Goal: Navigation & Orientation: Find specific page/section

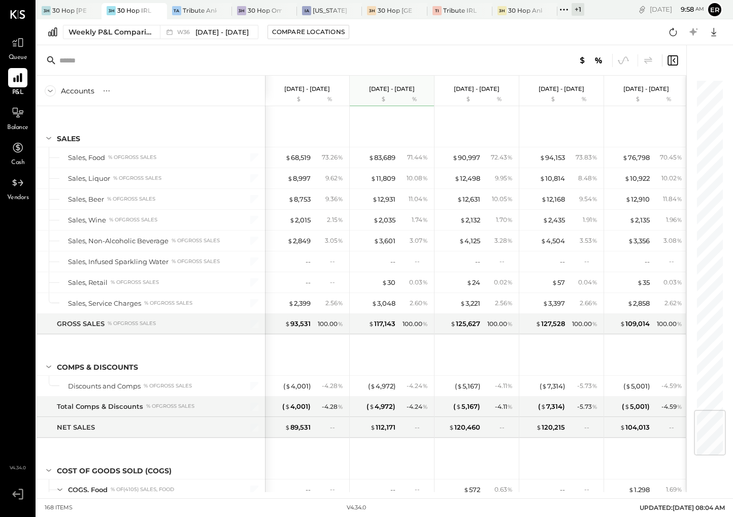
scroll to position [2777, 0]
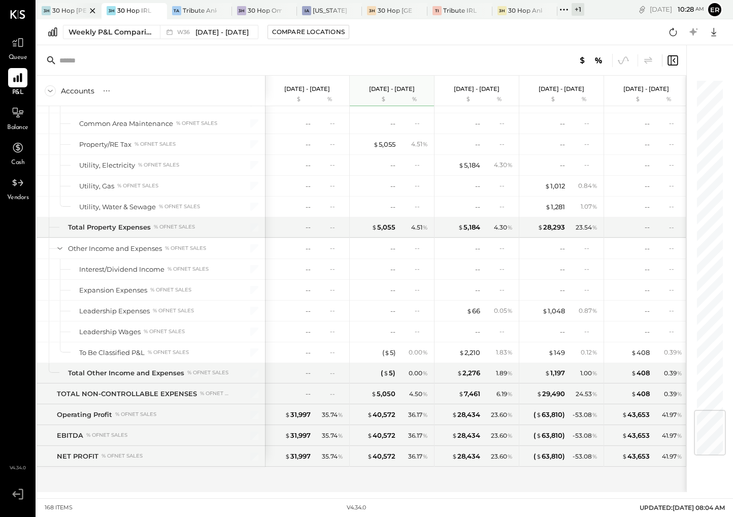
click at [70, 10] on div at bounding box center [84, 10] width 36 height 15
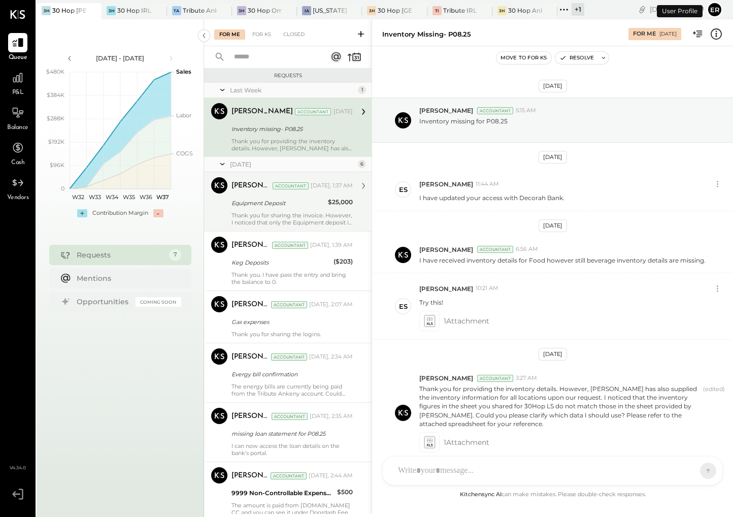
scroll to position [48, 0]
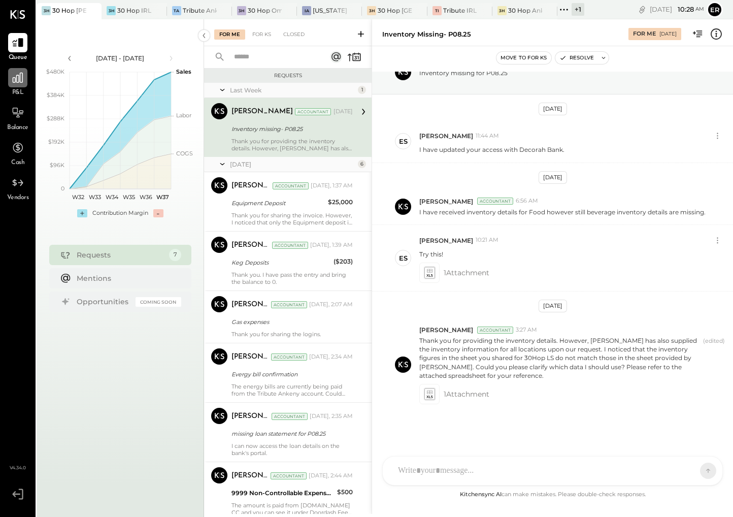
click at [16, 82] on icon at bounding box center [18, 78] width 10 height 10
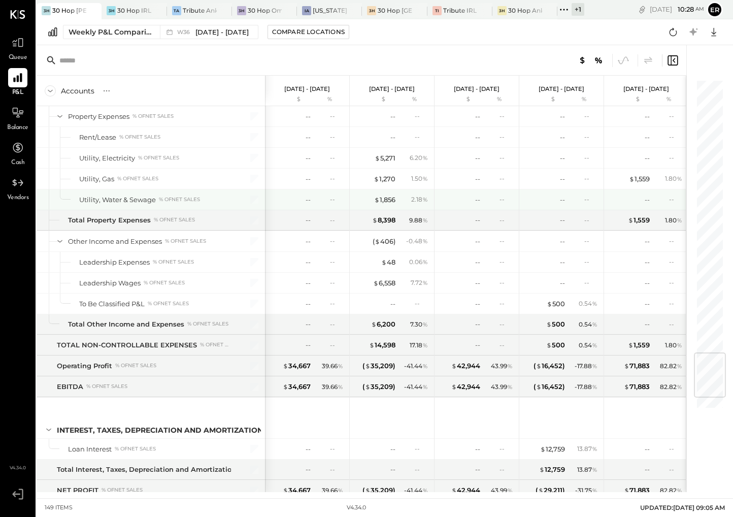
scroll to position [2402, 0]
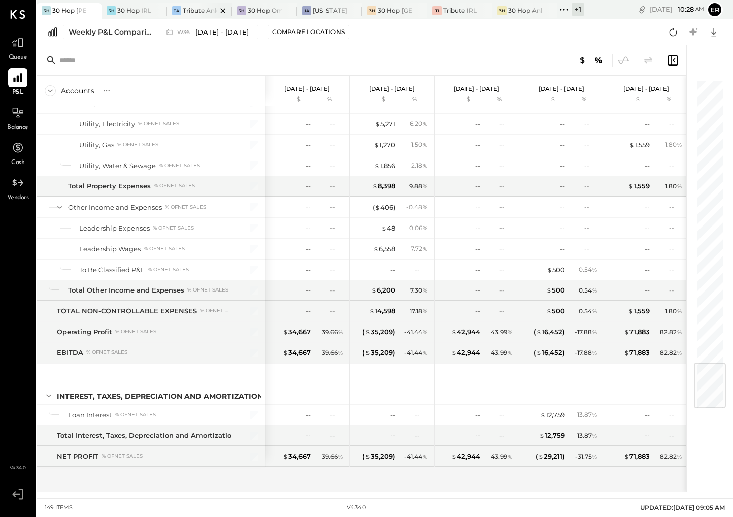
click at [190, 12] on div "Tribute Ankeny" at bounding box center [200, 10] width 34 height 9
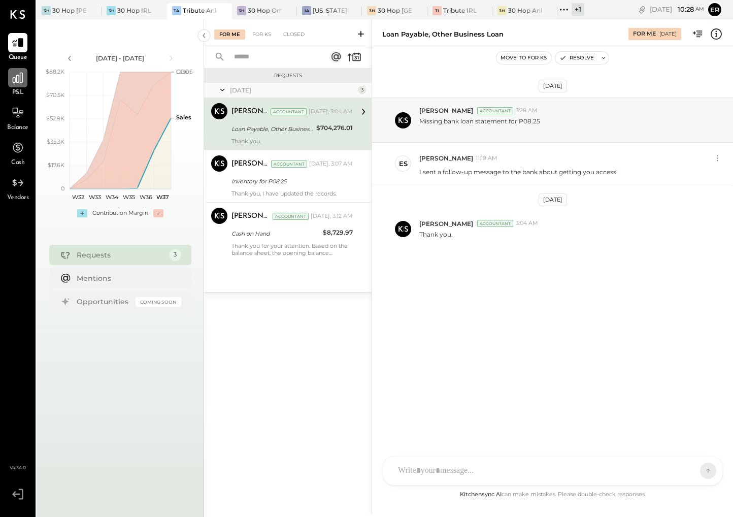
click at [20, 80] on icon at bounding box center [17, 77] width 13 height 13
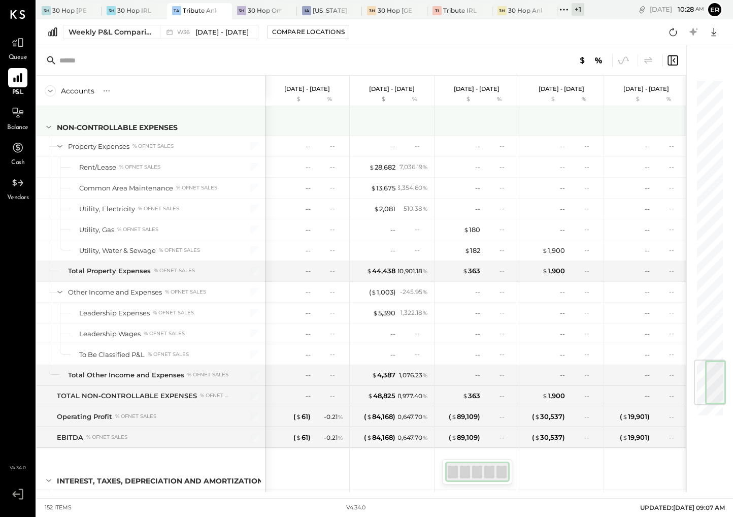
scroll to position [2465, 0]
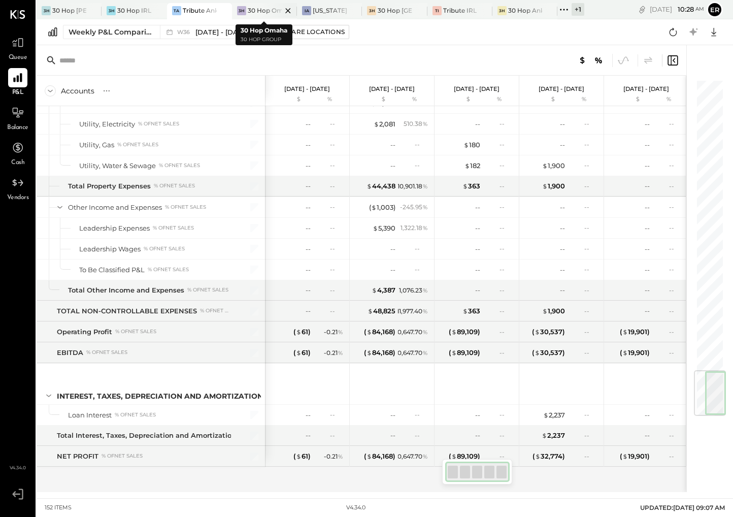
click at [261, 12] on div "30 Hop Omaha" at bounding box center [265, 10] width 34 height 9
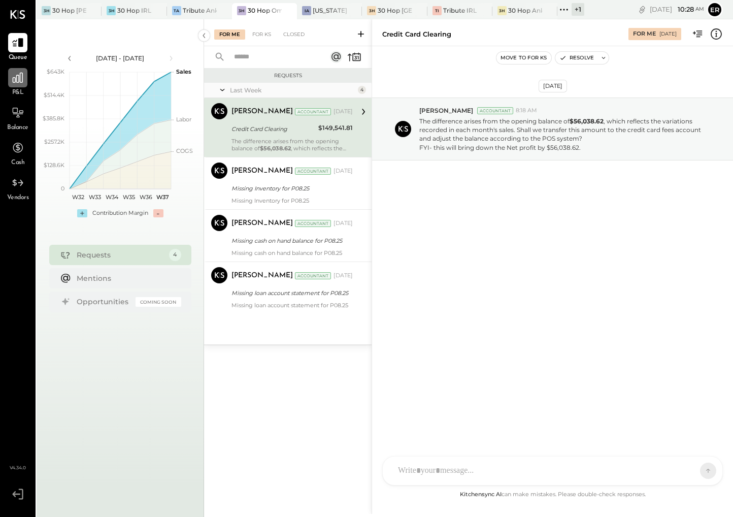
click at [16, 84] on icon at bounding box center [17, 77] width 13 height 13
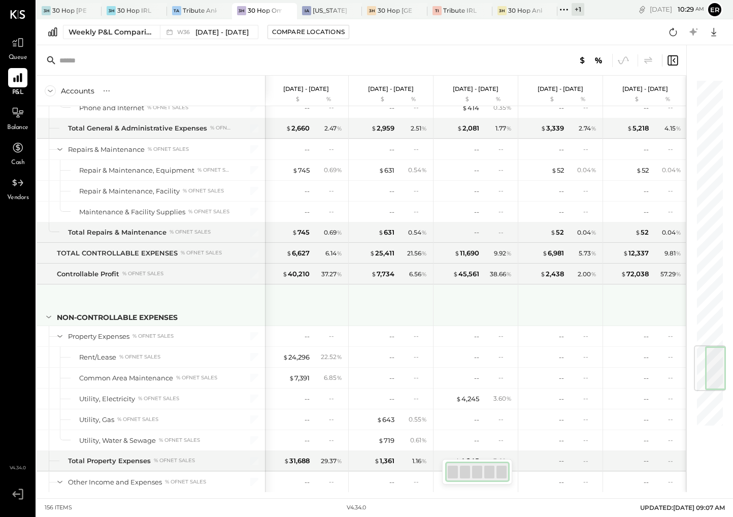
scroll to position [2251, 0]
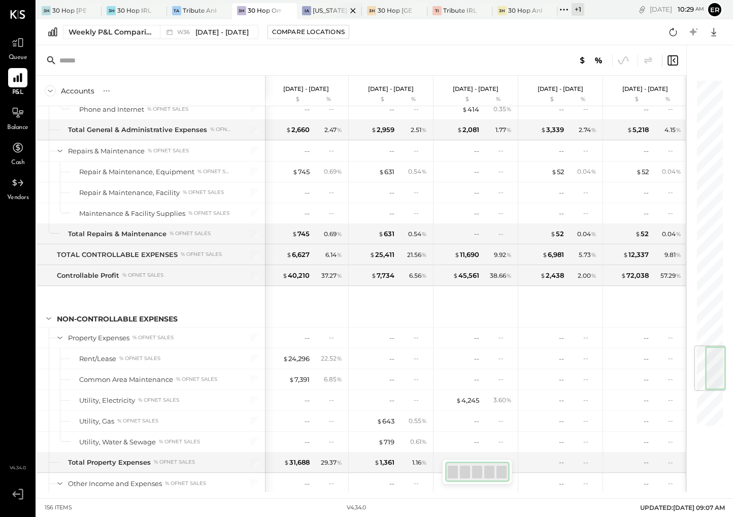
click at [321, 15] on div "IA [US_STATE] Athletic Club" at bounding box center [329, 11] width 65 height 16
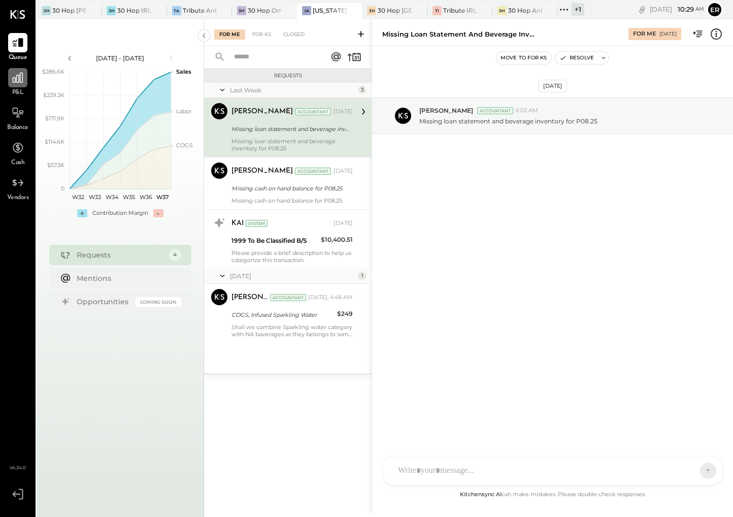
click at [8, 82] on div at bounding box center [17, 77] width 19 height 19
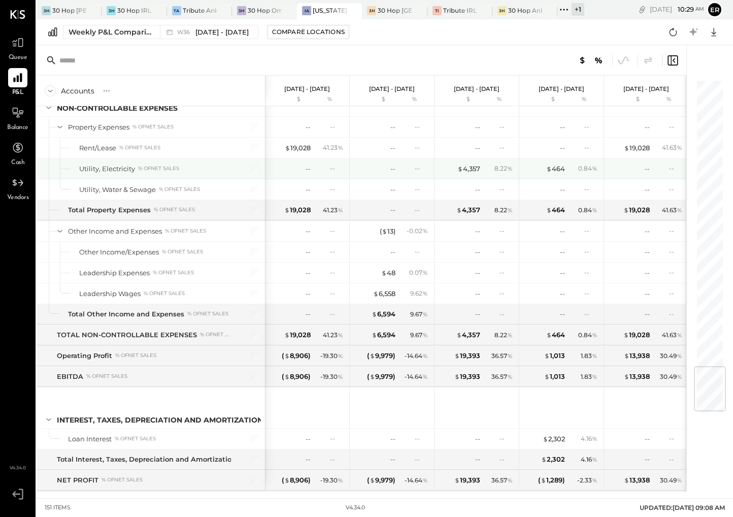
scroll to position [2444, 0]
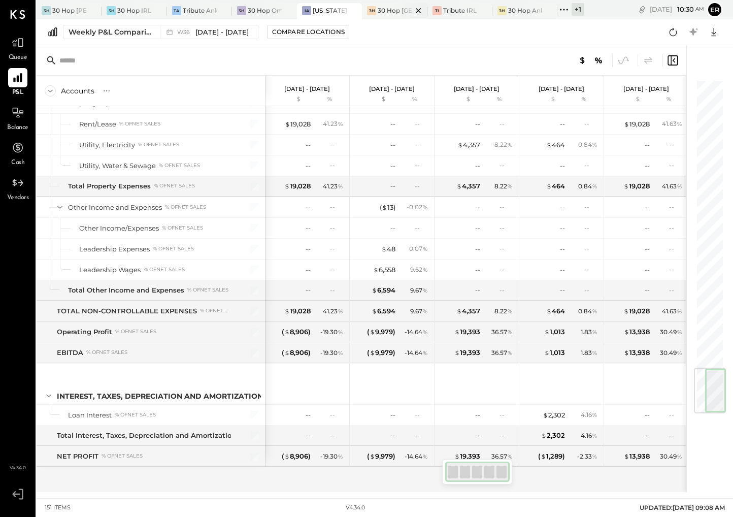
click at [387, 14] on div "30 Hop [GEOGRAPHIC_DATA]" at bounding box center [394, 10] width 34 height 9
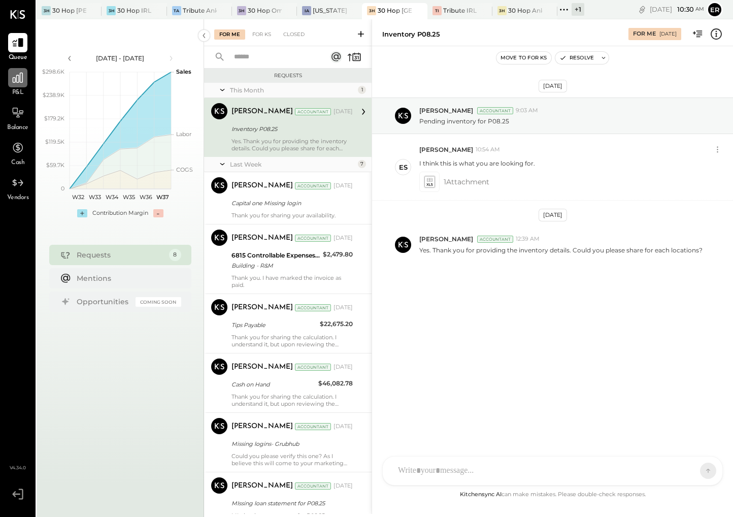
click at [15, 86] on div at bounding box center [17, 77] width 19 height 19
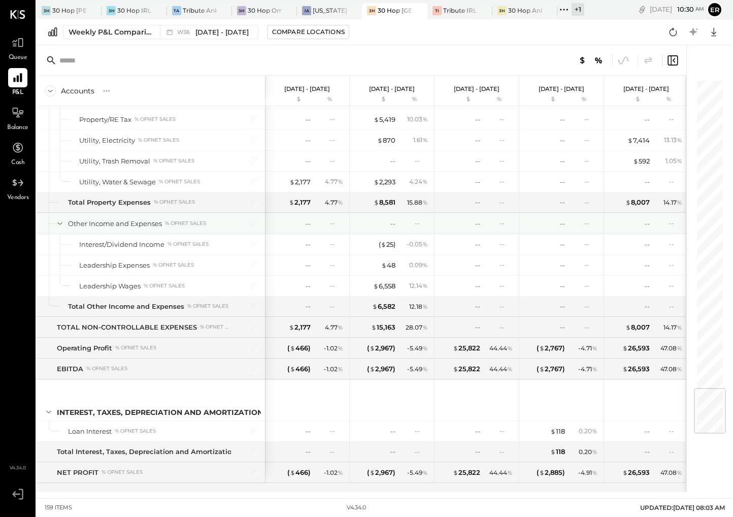
scroll to position [2610, 0]
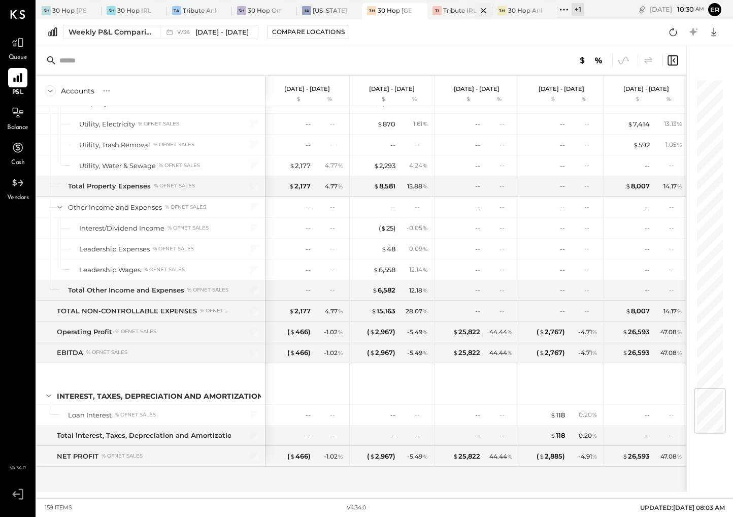
click at [448, 13] on div "Tribute IRL" at bounding box center [459, 10] width 33 height 9
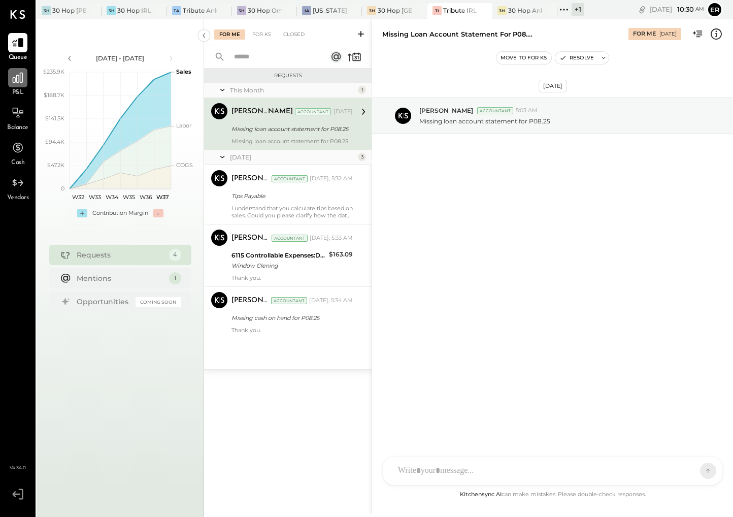
click at [20, 83] on icon at bounding box center [17, 77] width 13 height 13
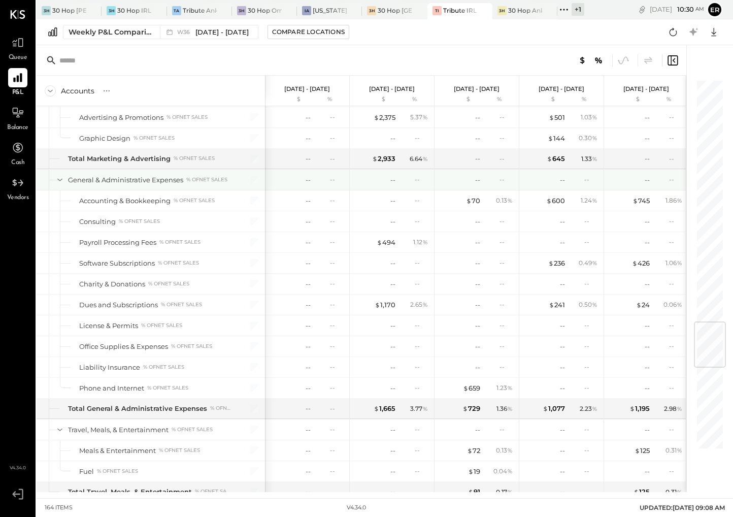
scroll to position [2735, 0]
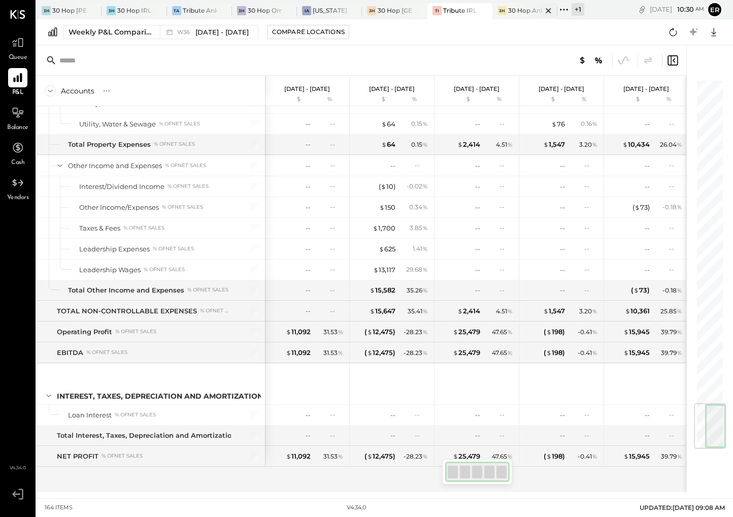
click at [520, 8] on div "30 Hop Ankeny" at bounding box center [525, 10] width 34 height 9
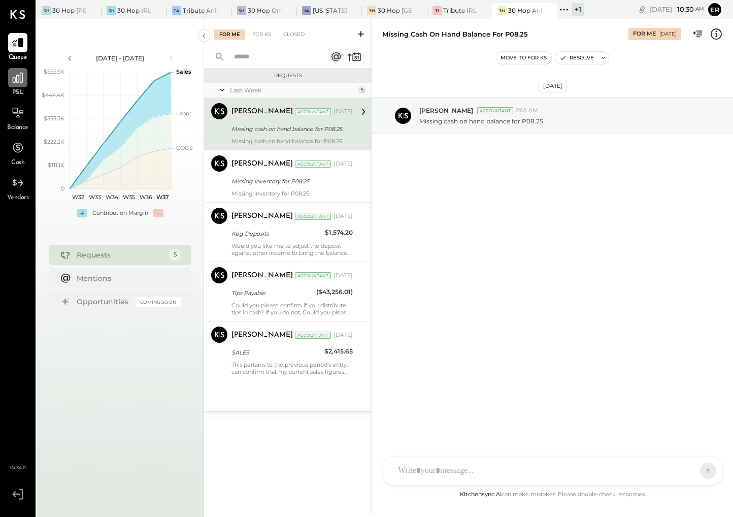
click at [16, 85] on div at bounding box center [17, 77] width 19 height 19
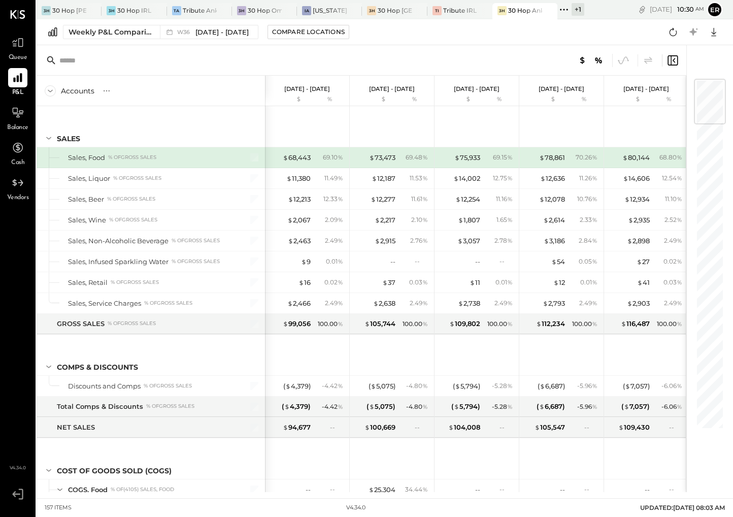
click at [579, 10] on div "+ 1" at bounding box center [577, 9] width 13 height 13
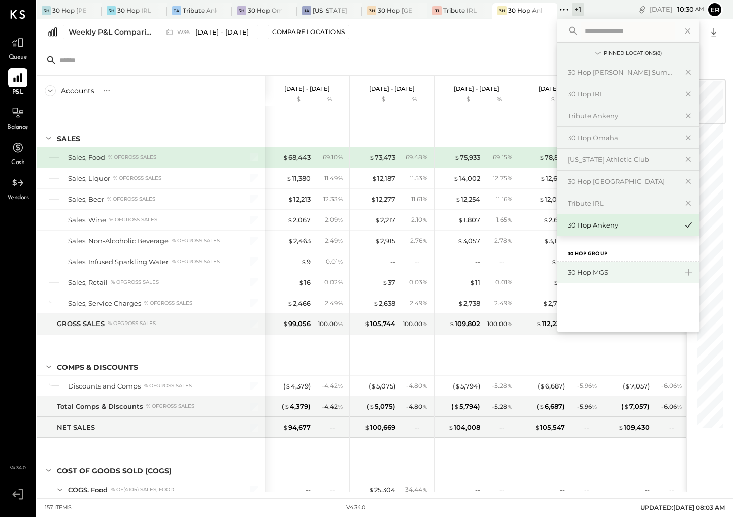
click at [606, 267] on div "30 Hop MGS" at bounding box center [622, 272] width 110 height 10
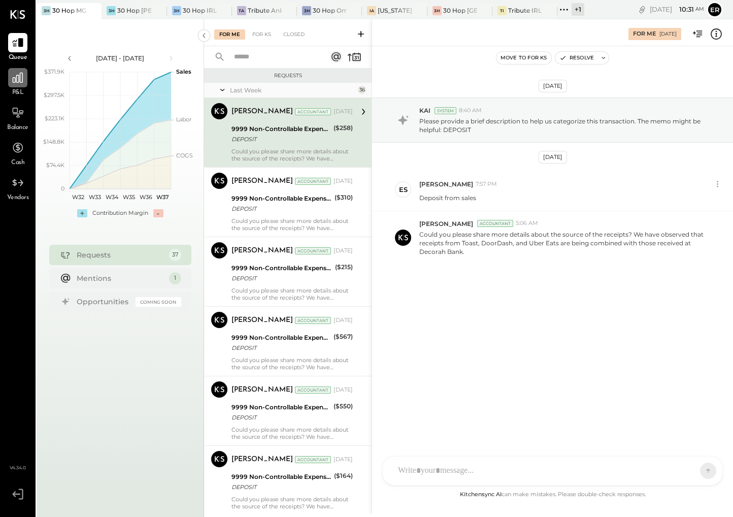
click at [14, 82] on icon at bounding box center [18, 78] width 10 height 10
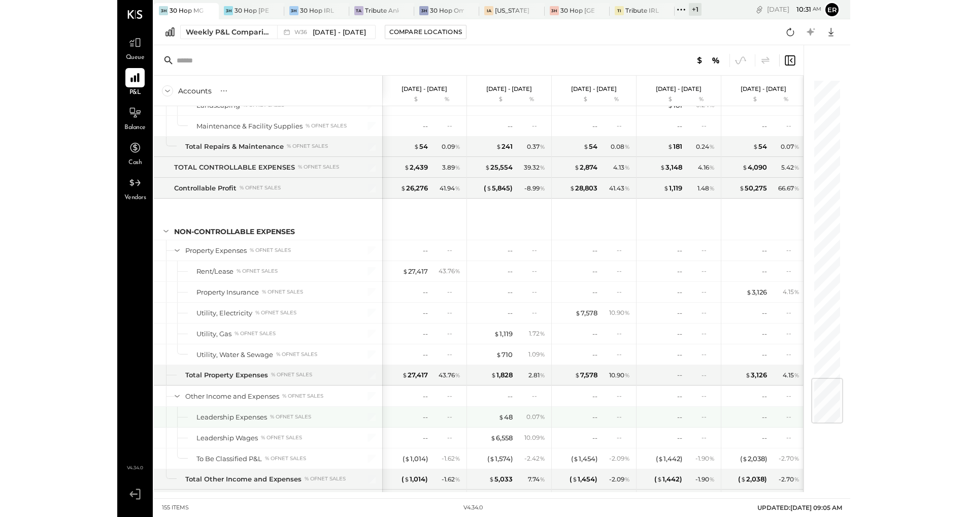
scroll to position [2527, 0]
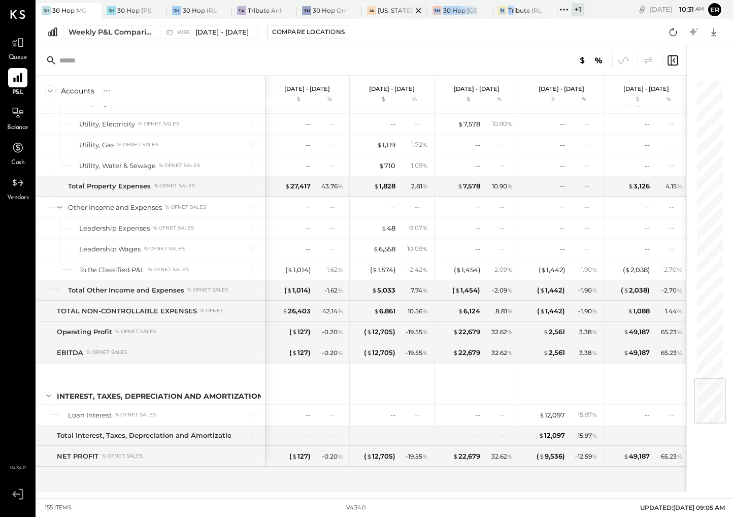
drag, startPoint x: 513, startPoint y: 14, endPoint x: 404, endPoint y: 9, distance: 109.2
click at [404, 9] on div "3H 30 Hop MGS 3H 30 Hop [PERSON_NAME] Summit 3H 30 Hop IRL TA Tribute Ankeny 3H…" at bounding box center [310, 9] width 547 height 19
click at [520, 6] on div "TI Tribute IRL" at bounding box center [524, 11] width 65 height 16
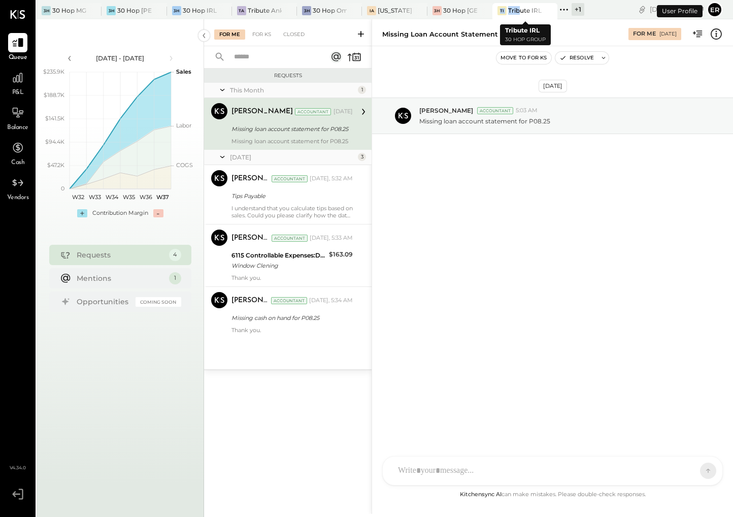
drag, startPoint x: 519, startPoint y: 12, endPoint x: 501, endPoint y: 11, distance: 18.3
click at [501, 11] on div "TI Tribute IRL" at bounding box center [517, 10] width 50 height 9
click at [562, 10] on icon at bounding box center [563, 9] width 13 height 13
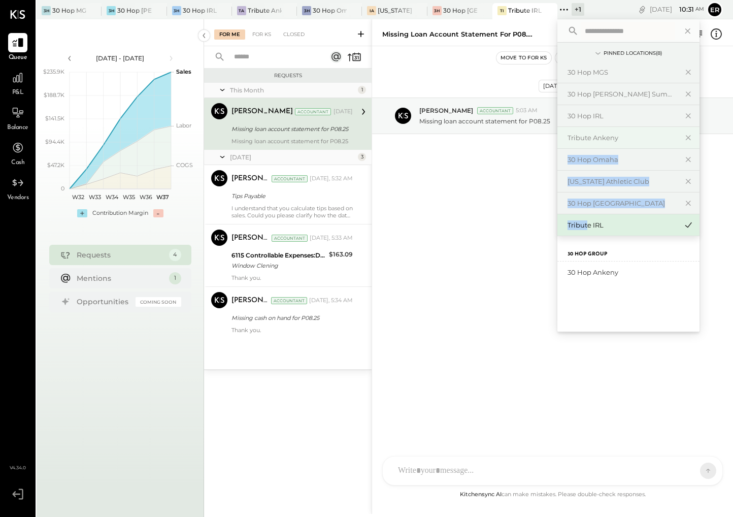
drag, startPoint x: 589, startPoint y: 225, endPoint x: 586, endPoint y: 143, distance: 82.8
click at [586, 143] on div "30 Hop MGS 30 Hop [PERSON_NAME] Summit 30 Hop IRL Tribute Ankeny 30 Hop Omaha […" at bounding box center [628, 148] width 142 height 174
click at [635, 248] on div "30 Hop Group" at bounding box center [628, 248] width 142 height 25
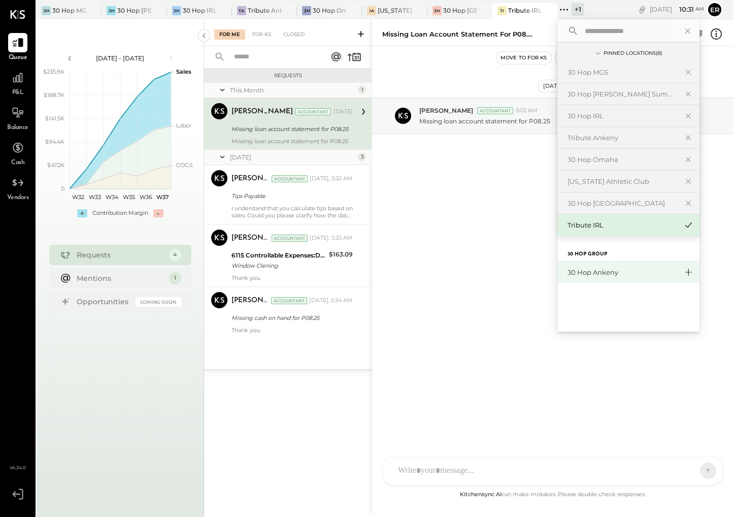
click at [685, 274] on icon at bounding box center [688, 271] width 12 height 13
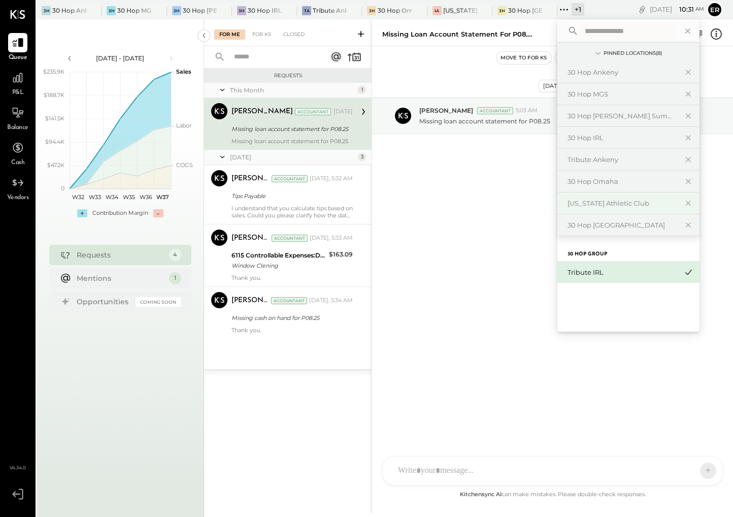
click at [637, 203] on div "[US_STATE] Athletic Club" at bounding box center [622, 203] width 110 height 10
